Goal: Information Seeking & Learning: Learn about a topic

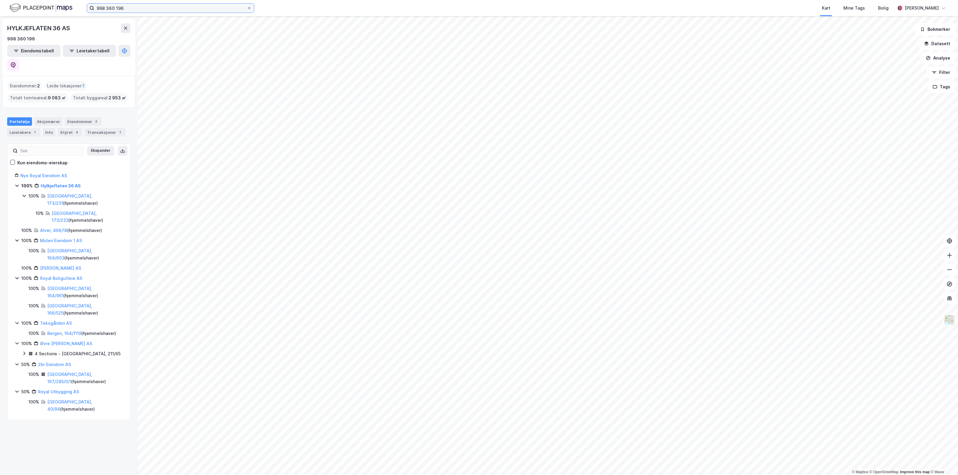
click at [140, 8] on input "998 360 196" at bounding box center [170, 8] width 153 height 9
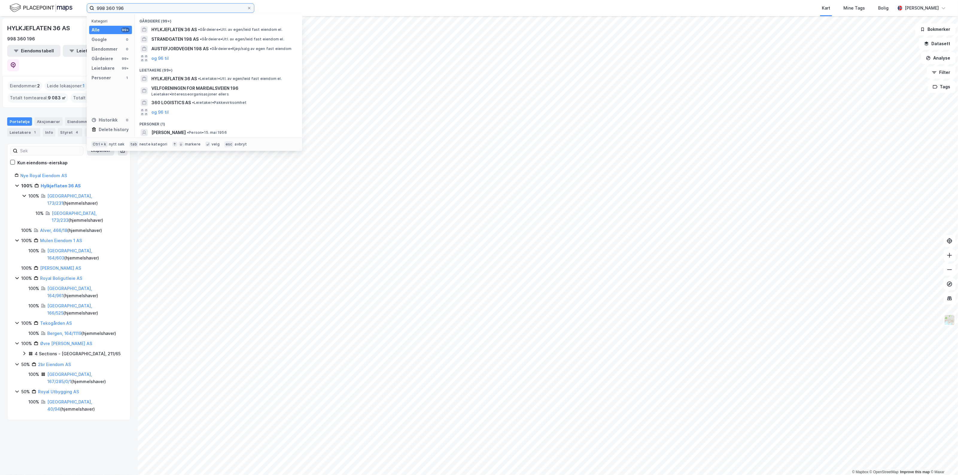
drag, startPoint x: 145, startPoint y: 8, endPoint x: -1, endPoint y: 6, distance: 146.1
click at [0, 6] on html "998 360 196 Kategori Alle 99+ Google 0 Eiendommer 0 Gårdeiere 99+ Leietakere 99…" at bounding box center [479, 237] width 958 height 475
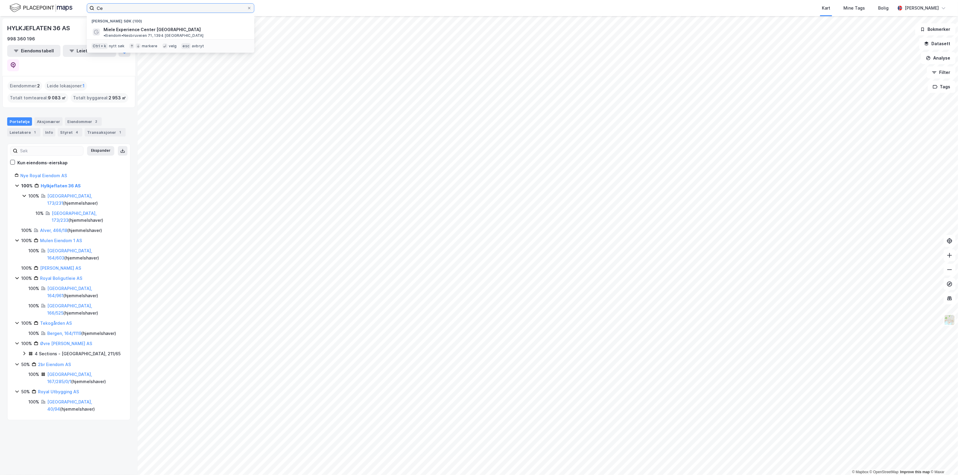
type input "C"
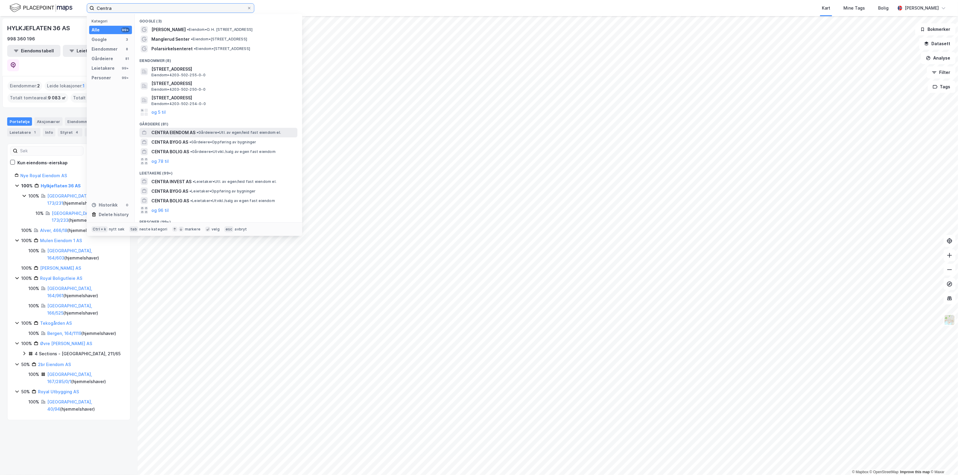
type input "Centra"
click at [183, 129] on span "CENTRA EIENDOM AS" at bounding box center [173, 132] width 44 height 7
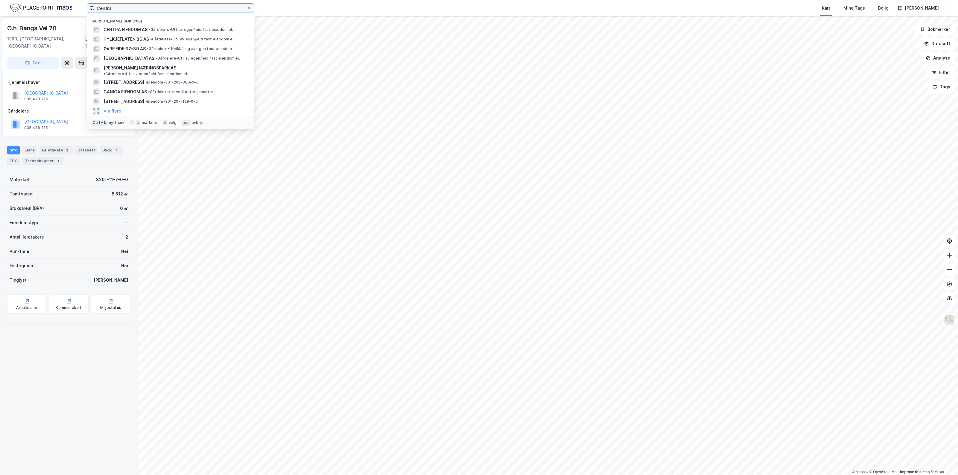
click at [117, 8] on input "Centra" at bounding box center [170, 8] width 153 height 9
click at [136, 28] on span "CENTRA EIENDOM AS" at bounding box center [126, 29] width 44 height 7
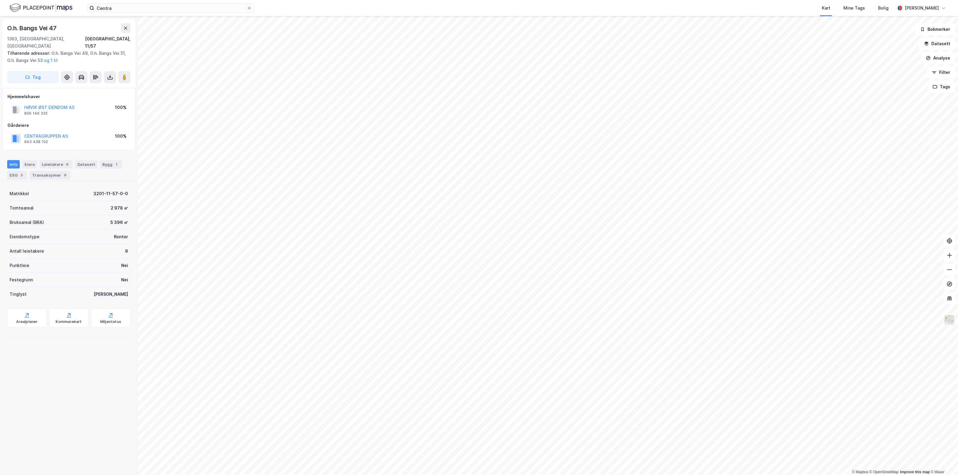
click at [186, 0] on div "Centra Kart Mine Tags Bolig Sondre Aarseth Skjerven" at bounding box center [479, 8] width 958 height 16
click at [185, 4] on input "Centra" at bounding box center [170, 8] width 153 height 9
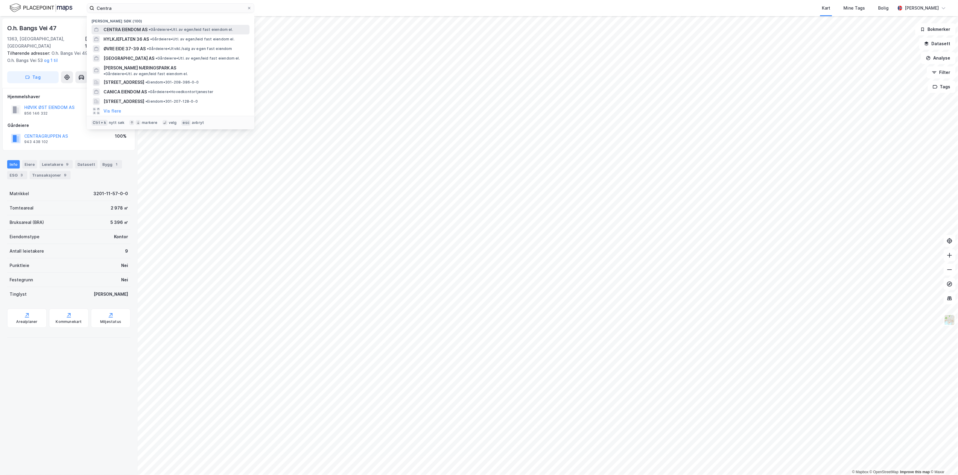
click at [159, 28] on span "• Gårdeiere • Utl. av egen/leid fast eiendom el." at bounding box center [191, 29] width 84 height 5
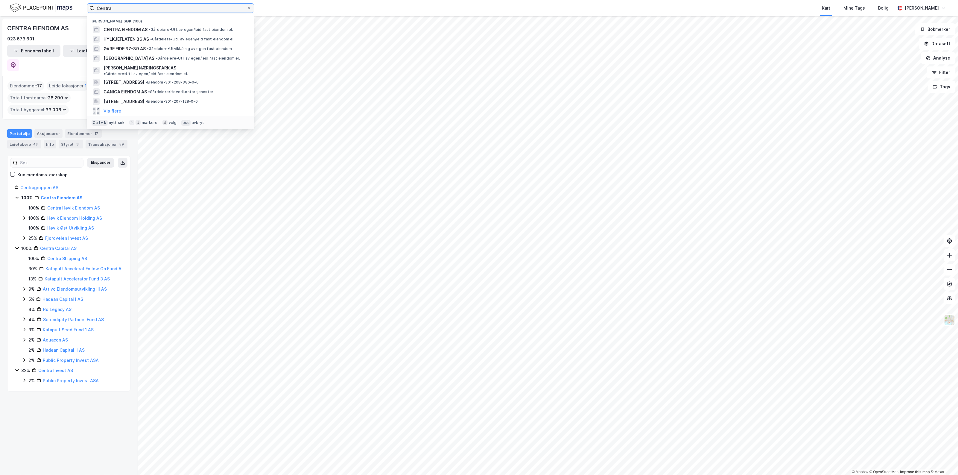
drag, startPoint x: 114, startPoint y: 10, endPoint x: 91, endPoint y: 5, distance: 23.4
click at [92, 8] on label "Centra" at bounding box center [171, 8] width 168 height 10
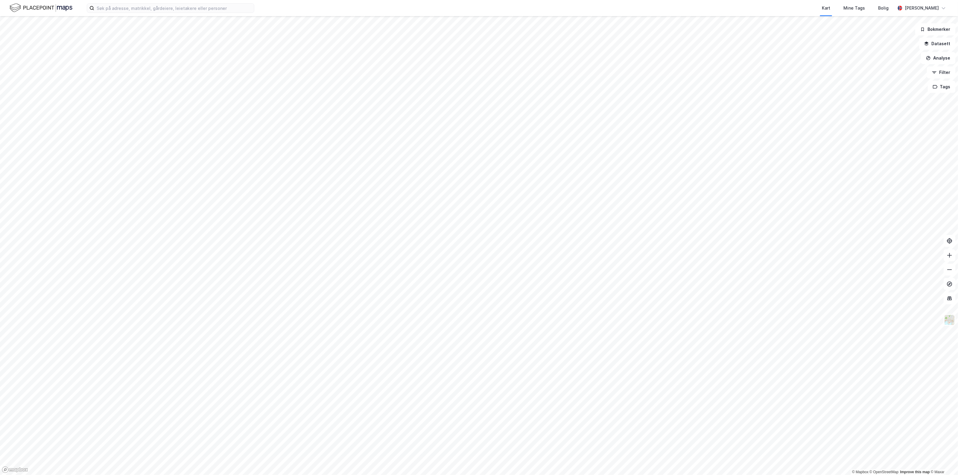
click at [233, 14] on div "Kart Mine Tags Bolig [PERSON_NAME]" at bounding box center [479, 8] width 958 height 16
click at [218, 11] on input at bounding box center [174, 8] width 160 height 9
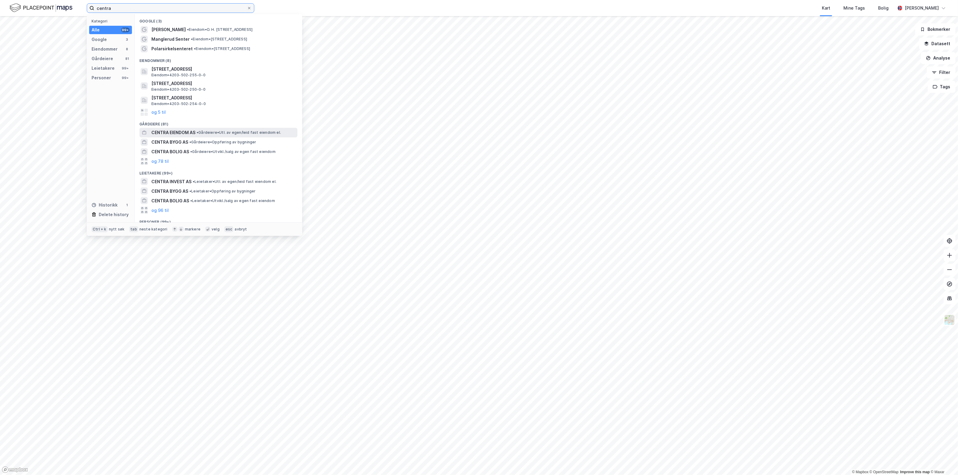
type input "centra"
click at [177, 134] on span "CENTRA EIENDOM AS" at bounding box center [173, 132] width 44 height 7
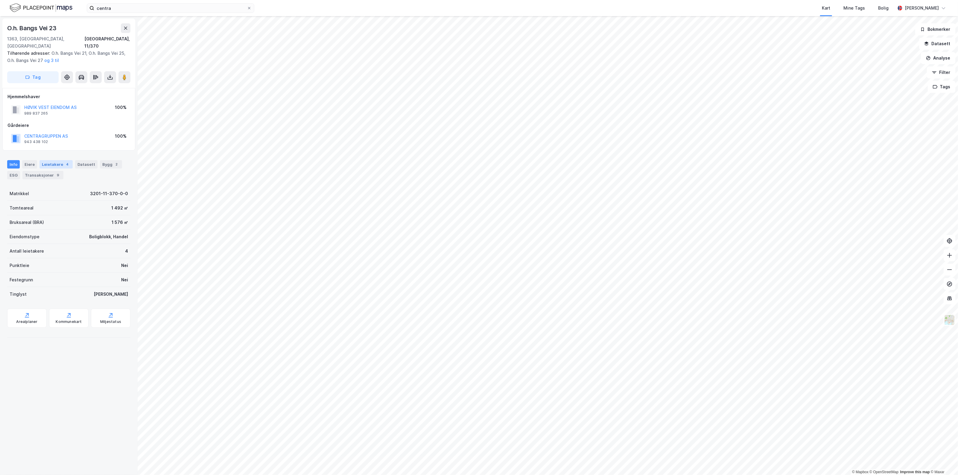
click at [64, 161] on div "4" at bounding box center [67, 164] width 6 height 6
